Goal: Check status: Check status

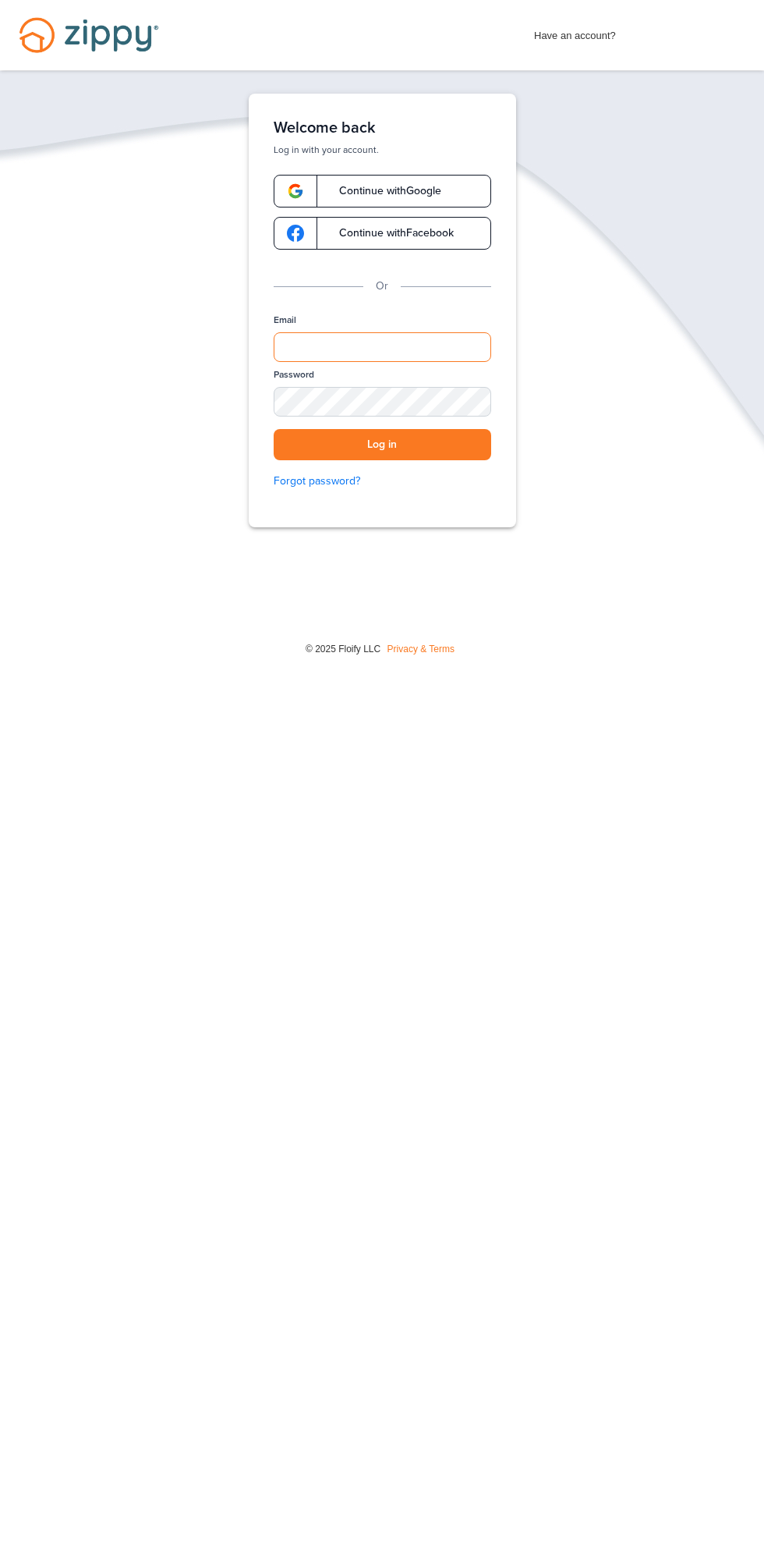
click at [428, 334] on input "Email" at bounding box center [382, 346] width 217 height 30
type input "**********"
click at [273, 429] on button "Log in" at bounding box center [382, 445] width 217 height 32
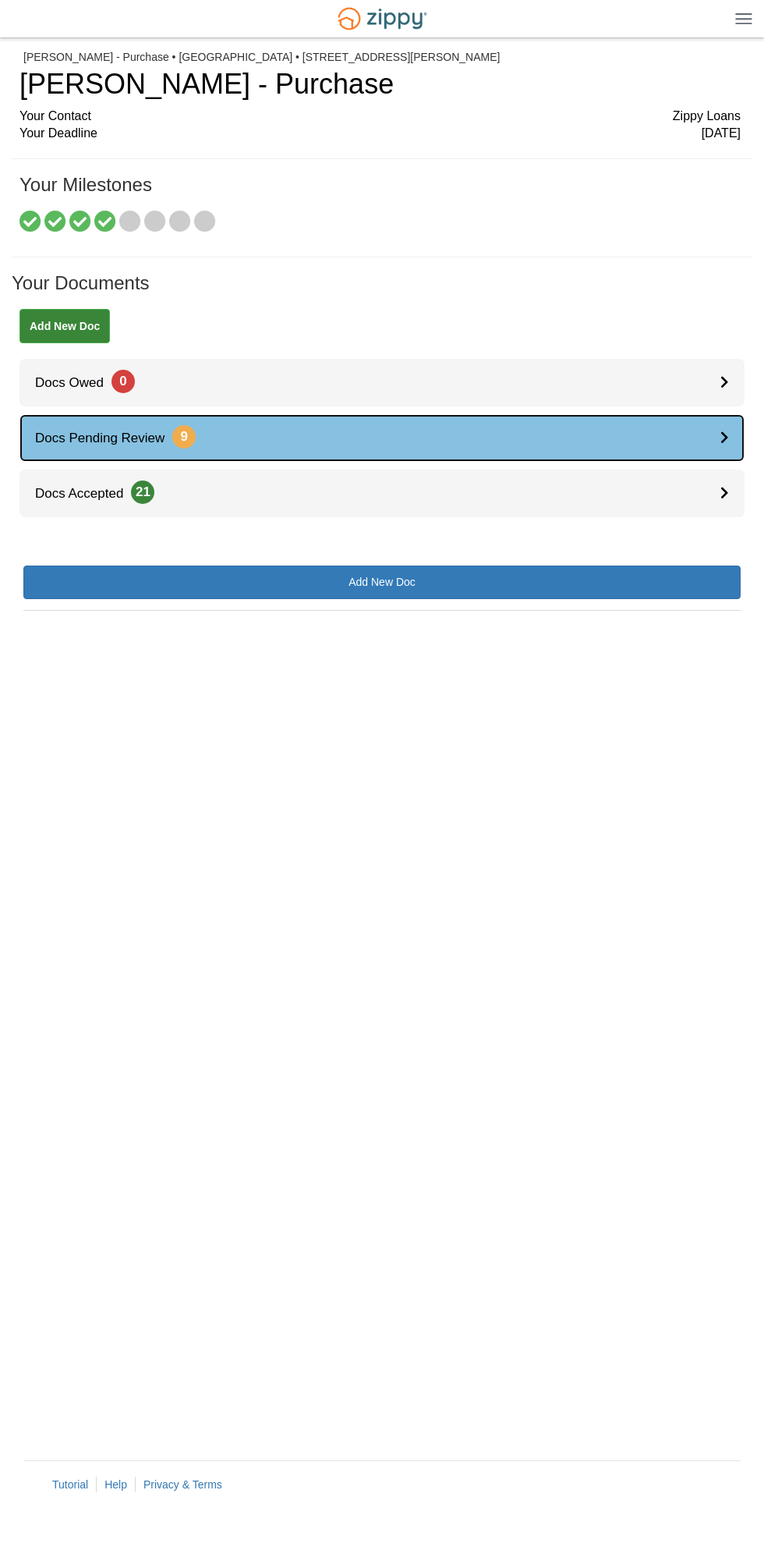
click at [427, 446] on link "Docs Pending Review 9" at bounding box center [382, 438] width 725 height 48
